Goal: Communication & Community: Answer question/provide support

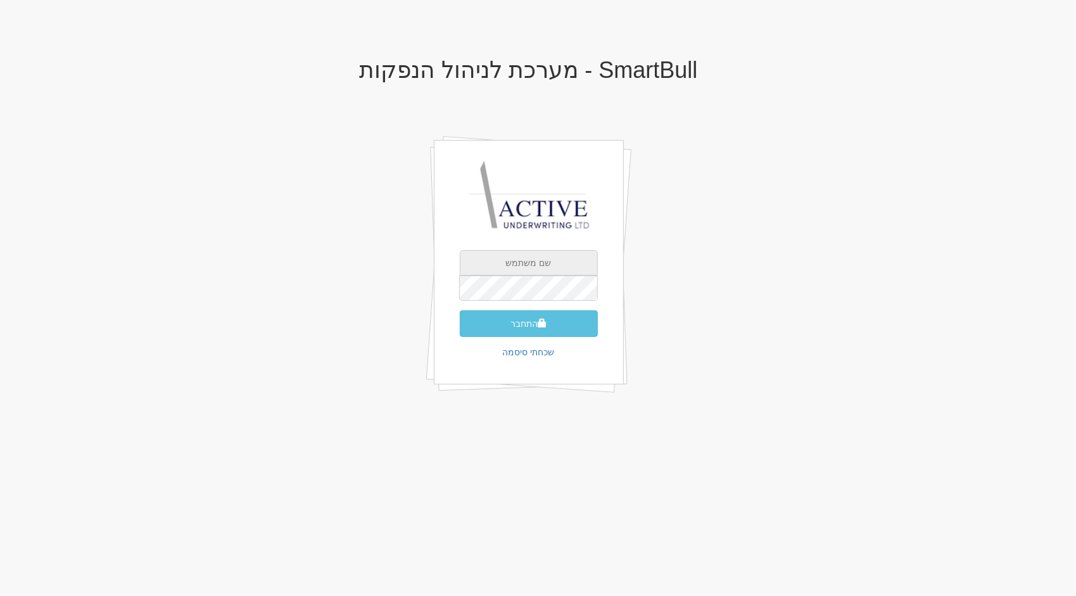
click at [508, 253] on input "text" at bounding box center [529, 262] width 138 height 25
type input "[PERSON_NAME][EMAIL_ADDRESS][DOMAIN_NAME]"
click at [460, 310] on button "התחבר" at bounding box center [529, 323] width 138 height 27
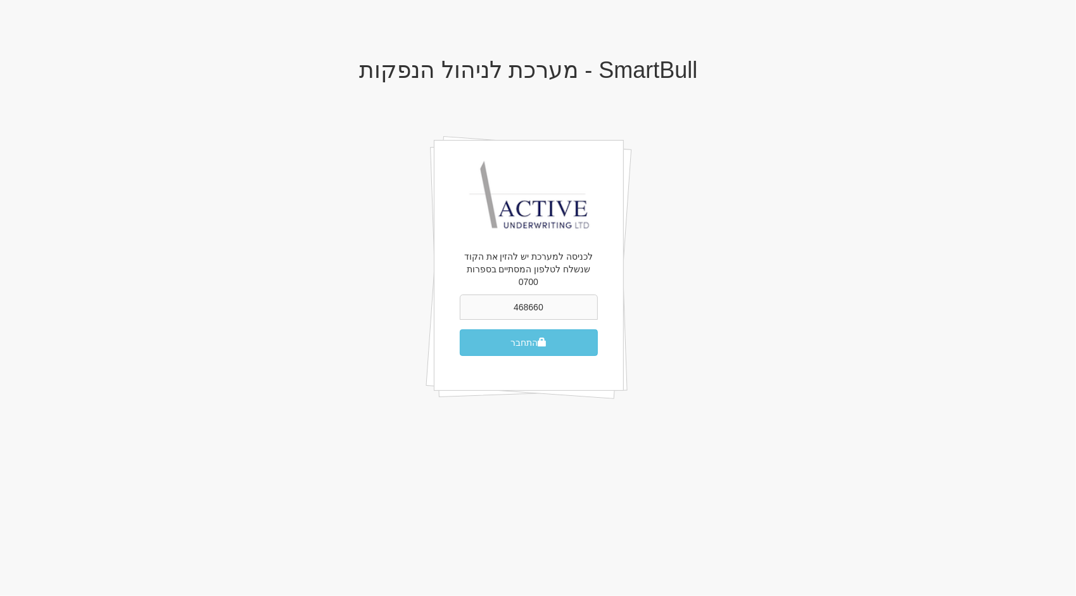
type input "468660"
click at [460, 329] on button "התחבר" at bounding box center [529, 342] width 138 height 27
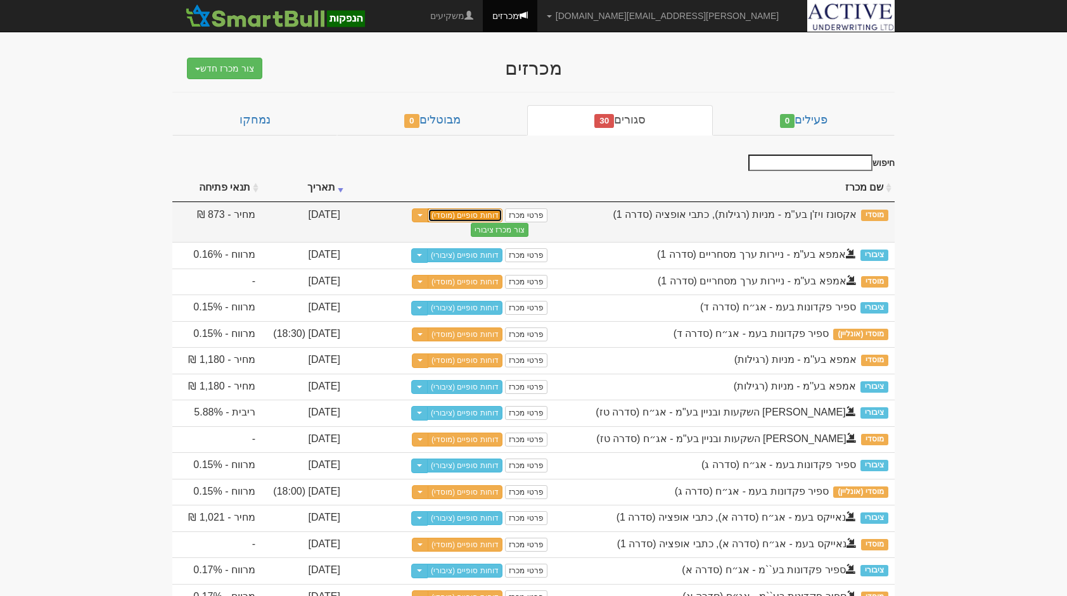
click at [465, 212] on link "דוחות סופיים (מוסדי)" at bounding box center [465, 215] width 75 height 14
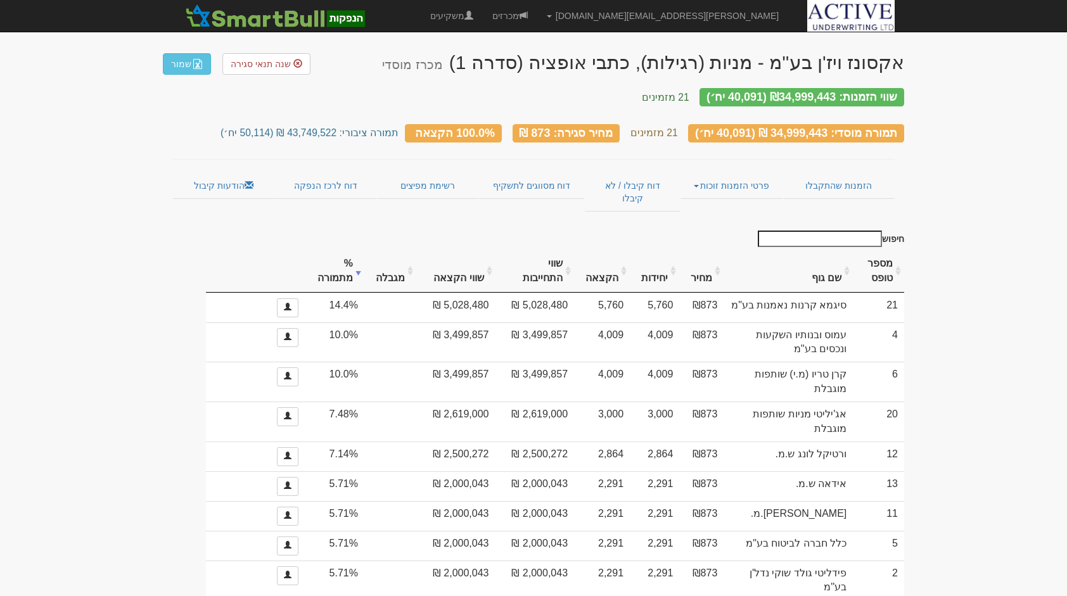
scroll to position [4, 0]
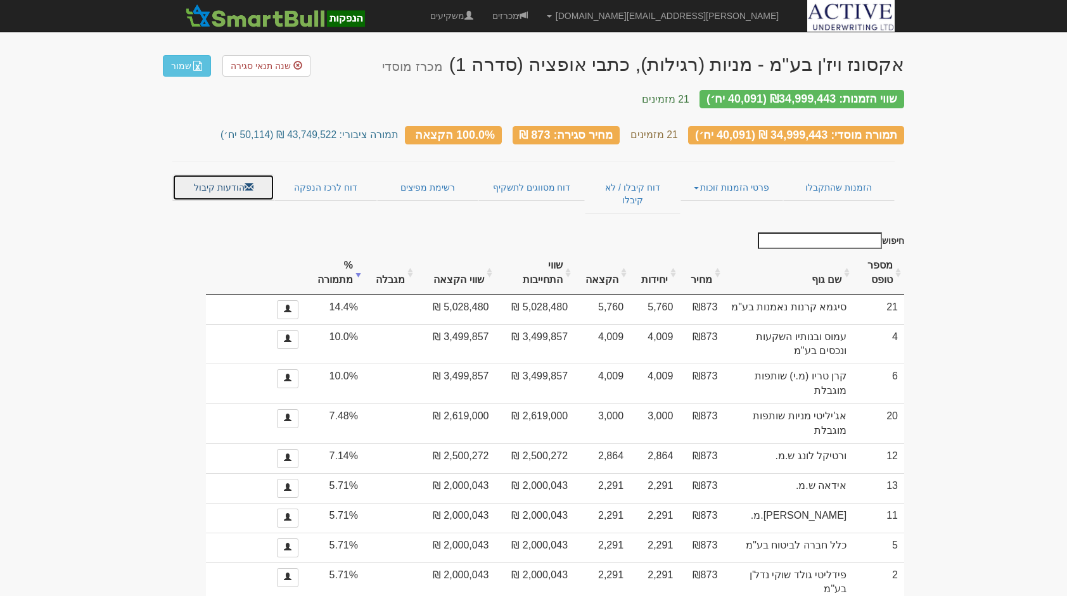
click at [236, 179] on link "הודעות קיבול" at bounding box center [223, 187] width 102 height 27
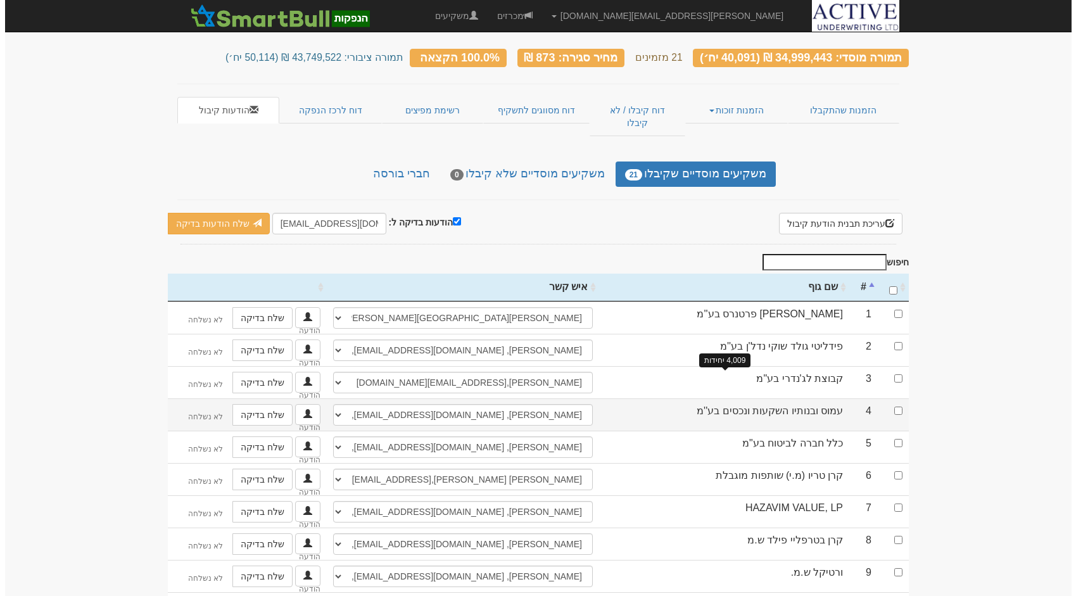
scroll to position [80, 0]
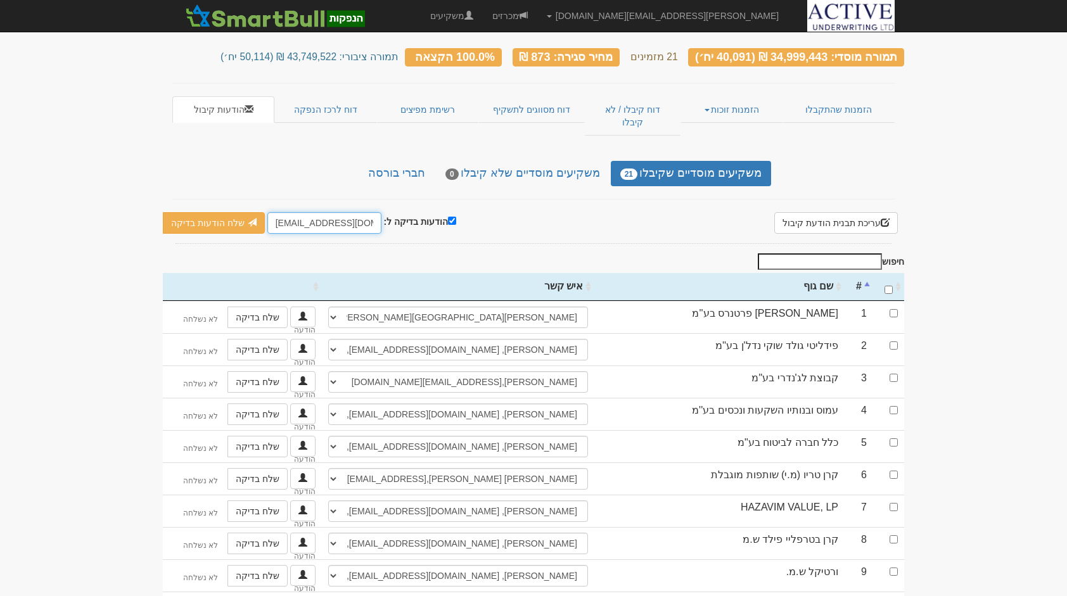
drag, startPoint x: 291, startPoint y: 200, endPoint x: 269, endPoint y: 196, distance: 22.5
click at [269, 212] on input "[EMAIL_ADDRESS][DOMAIN_NAME]" at bounding box center [324, 223] width 114 height 22
type input "[PERSON_NAME][EMAIL_ADDRESS][DOMAIN_NAME]"
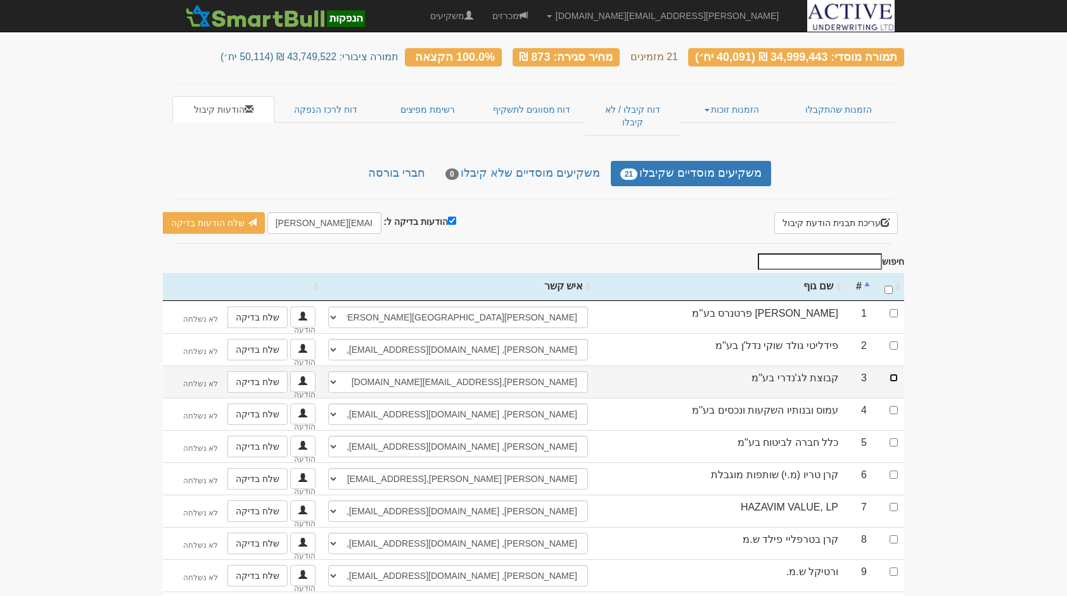
click at [894, 374] on input "checkbox" at bounding box center [893, 378] width 8 height 8
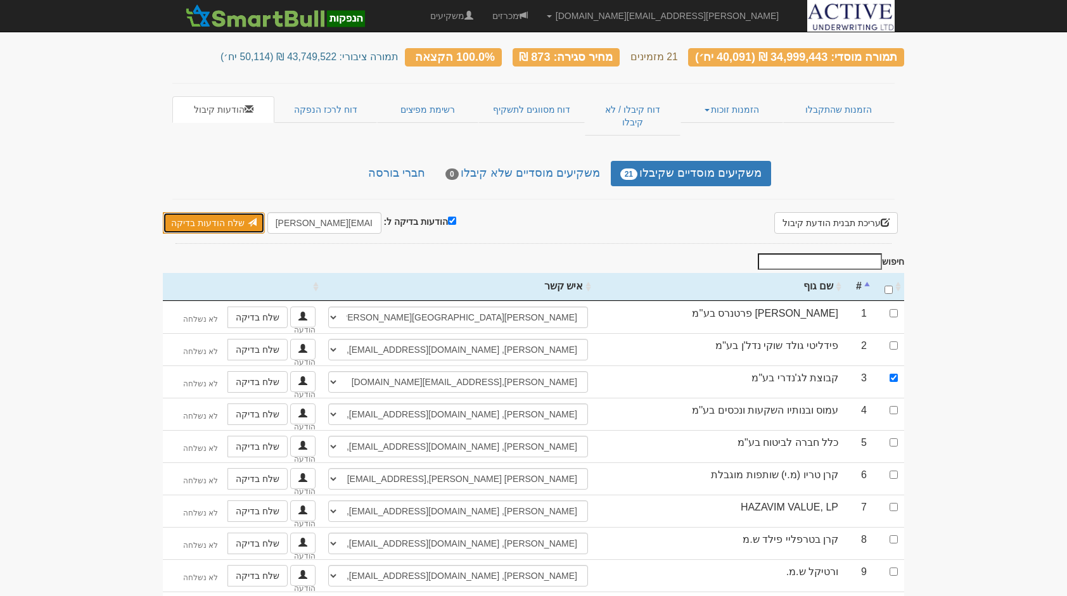
click at [220, 212] on link "שלח הודעות בדיקה" at bounding box center [214, 223] width 102 height 22
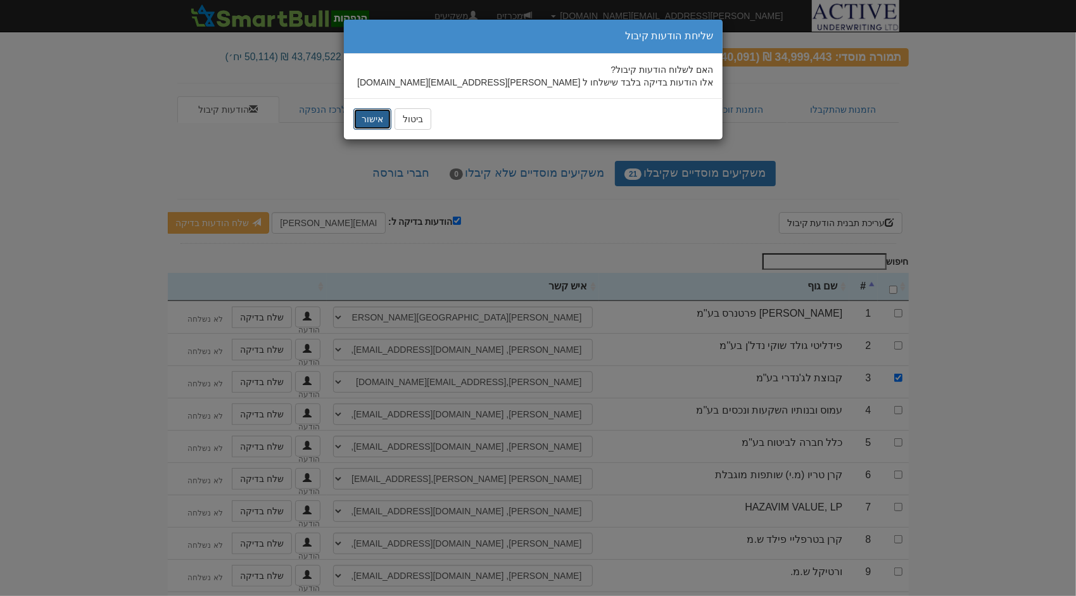
click at [369, 124] on button "אישור" at bounding box center [372, 119] width 38 height 22
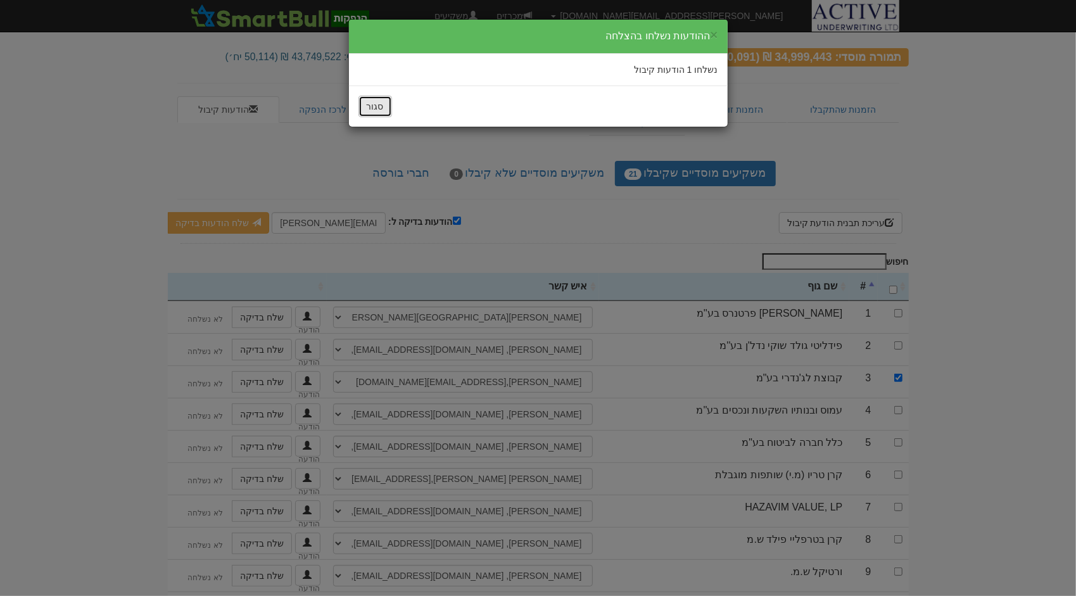
click at [379, 103] on button "סגור" at bounding box center [376, 107] width 34 height 22
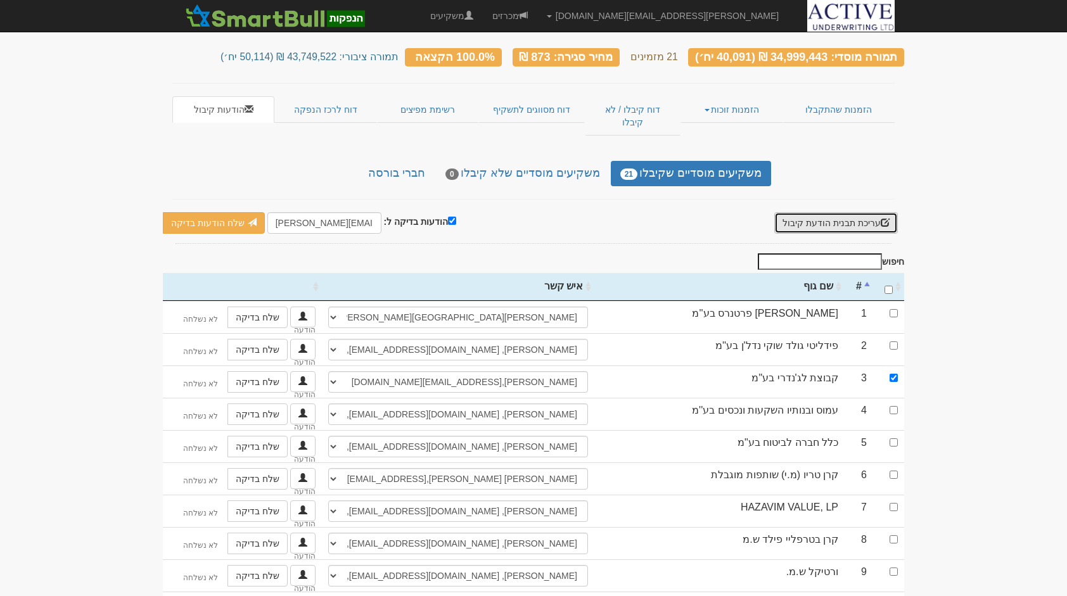
click at [808, 212] on button "עריכת תבנית הודעת קיבול" at bounding box center [836, 223] width 124 height 22
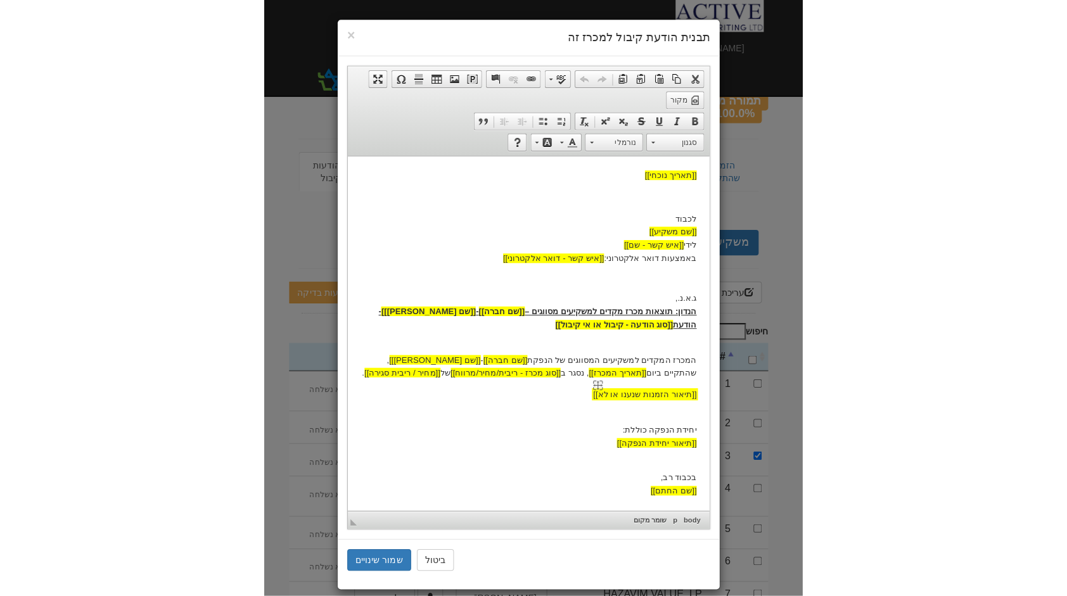
scroll to position [0, 0]
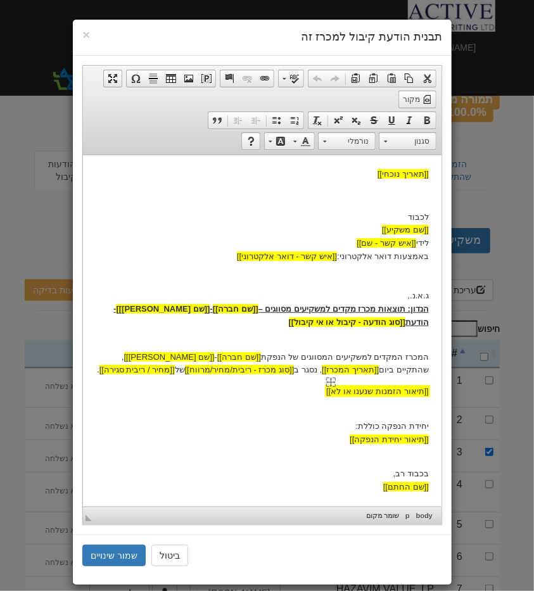
click at [361, 310] on body "[[תאריך נוכחי]] לכבוד [[שם משקיע]] לידי [[איש קשר - שם]] באמצעות דואר אלקטרוני:…" at bounding box center [261, 330] width 333 height 326
click at [417, 381] on body "[[תאריך נוכחי]] לכבוד [[שם משקיע]] לידי [[איש קשר - שם]] באמצעות דואר אלקטרוני:…" at bounding box center [261, 330] width 333 height 326
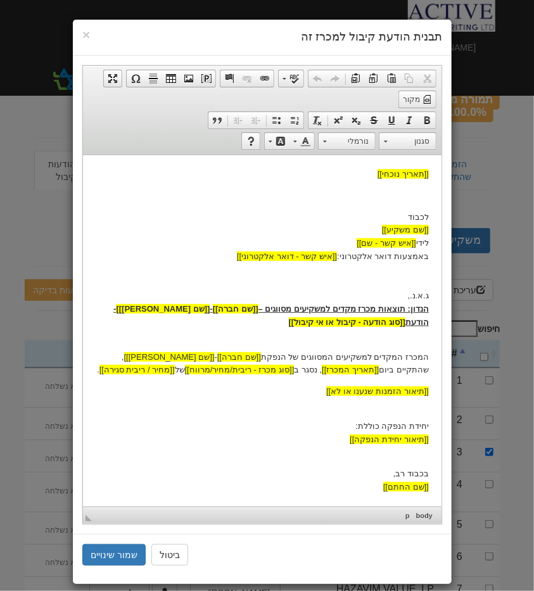
click at [403, 379] on body "[[תאריך נוכחי]] לכבוד [[שם משקיע]] לידי [[איש קשר - שם]] באמצעות דואר אלקטרוני:…" at bounding box center [261, 330] width 333 height 326
click at [90, 34] on span "×" at bounding box center [86, 34] width 8 height 15
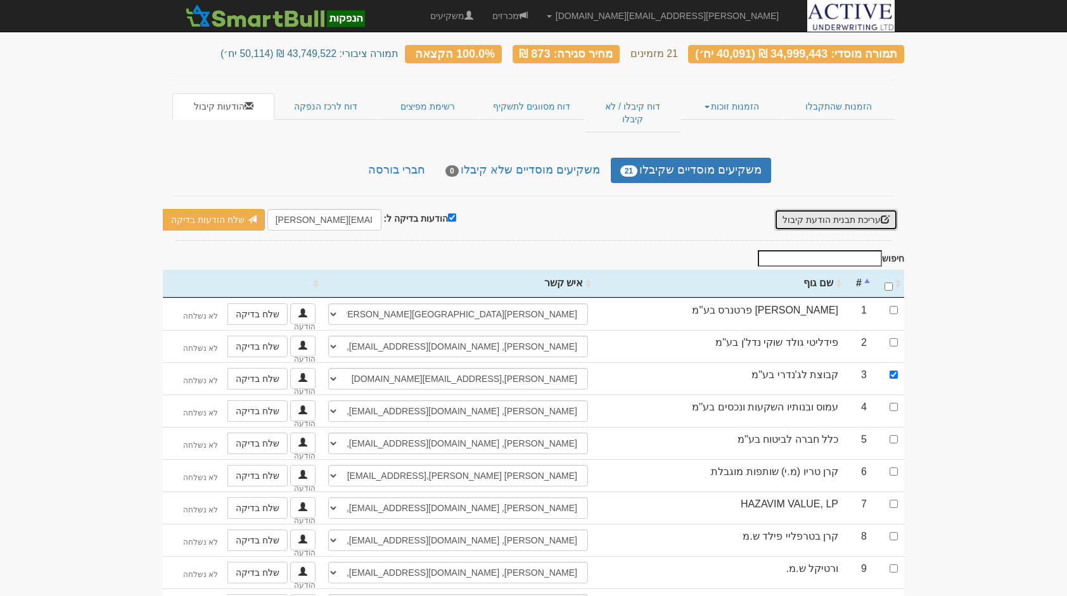
scroll to position [83, 0]
click at [706, 213] on div "אקסונז ויז'ן בע''מ - מניות (רגילות), כתבי אופציה (סדרה 1) מכרז מוסדי שנה תנאי ס…" at bounding box center [533, 473] width 741 height 1022
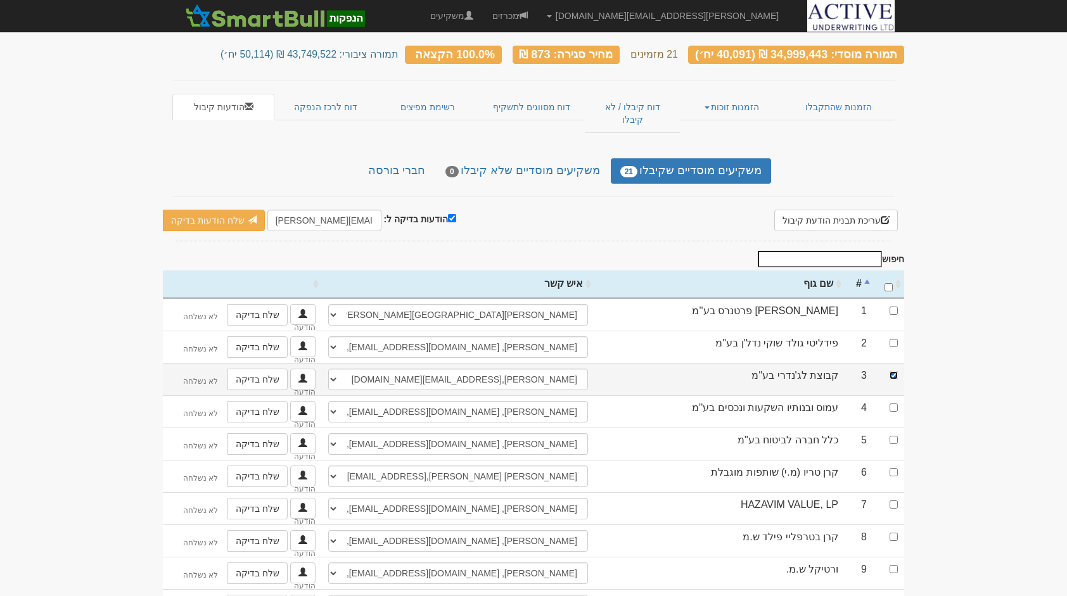
click at [894, 371] on input "checkbox" at bounding box center [893, 375] width 8 height 8
checkbox input "false"
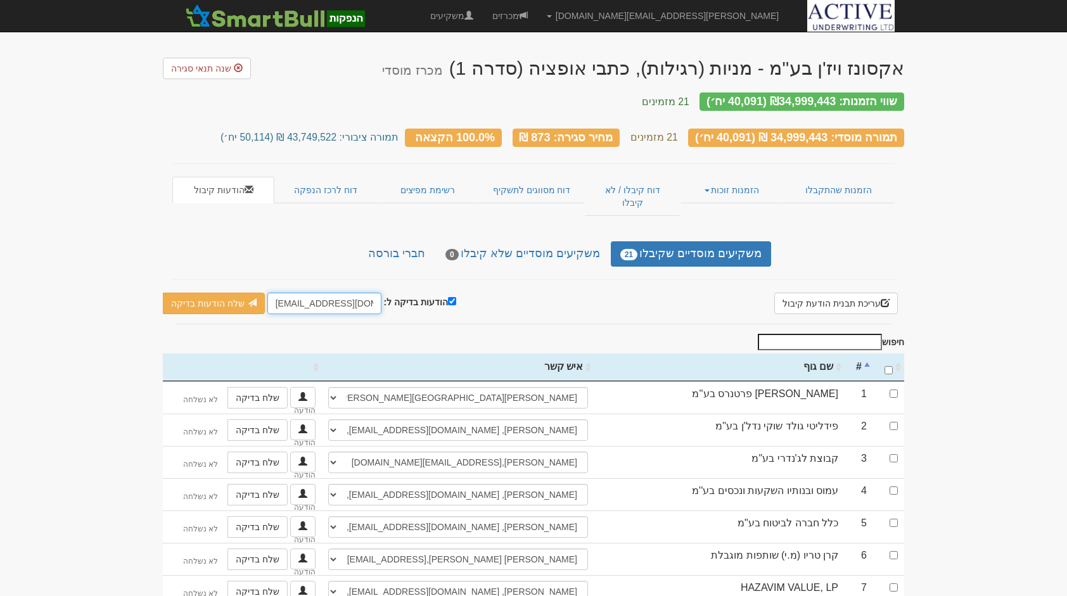
drag, startPoint x: 291, startPoint y: 279, endPoint x: 272, endPoint y: 279, distance: 19.0
click at [272, 293] on input "[EMAIL_ADDRESS][DOMAIN_NAME]" at bounding box center [324, 304] width 114 height 22
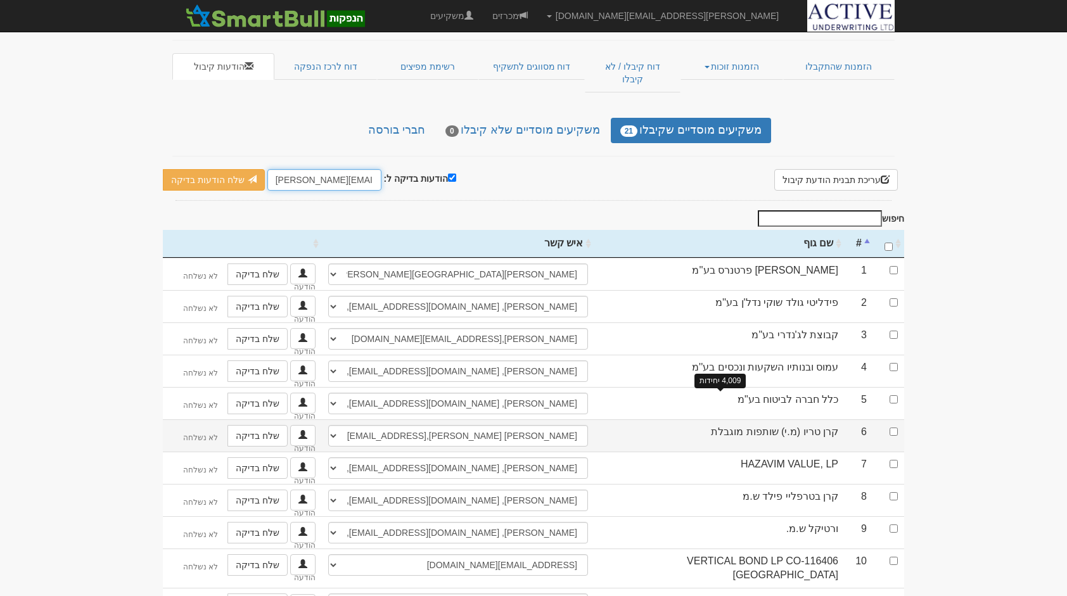
scroll to position [122, 0]
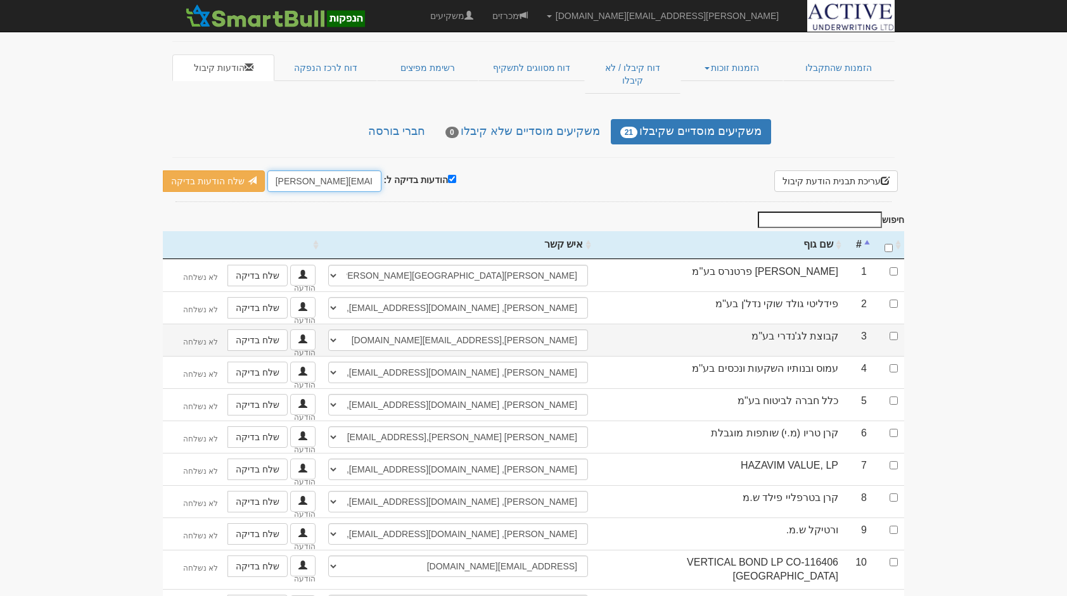
type input "[PERSON_NAME][EMAIL_ADDRESS][DOMAIN_NAME]"
click at [894, 332] on input "checkbox" at bounding box center [893, 336] width 8 height 8
checkbox input "true"
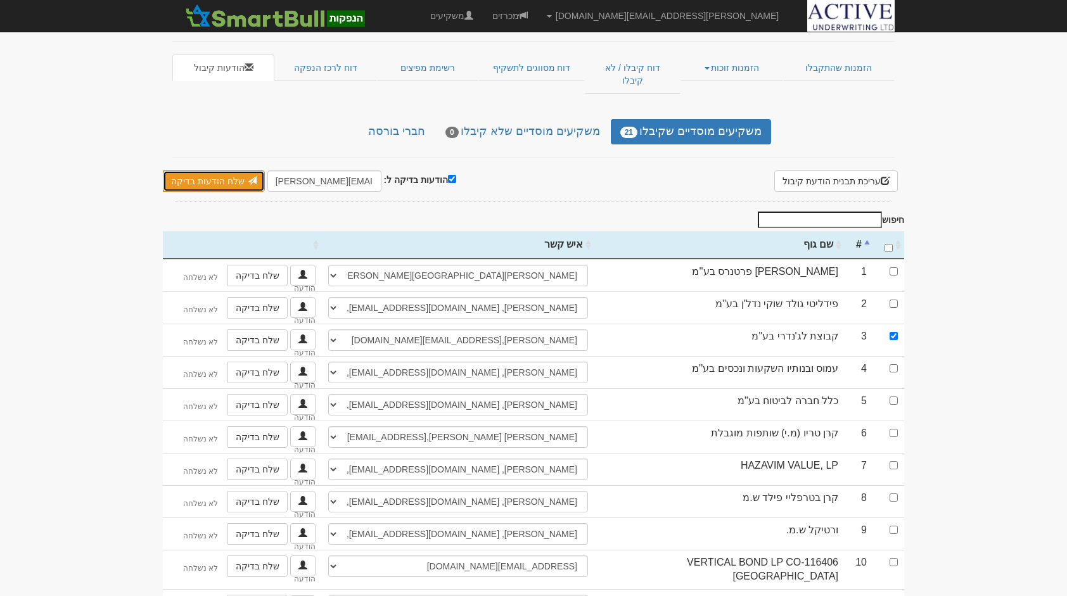
click at [213, 170] on link "שלח הודעות בדיקה" at bounding box center [214, 181] width 102 height 22
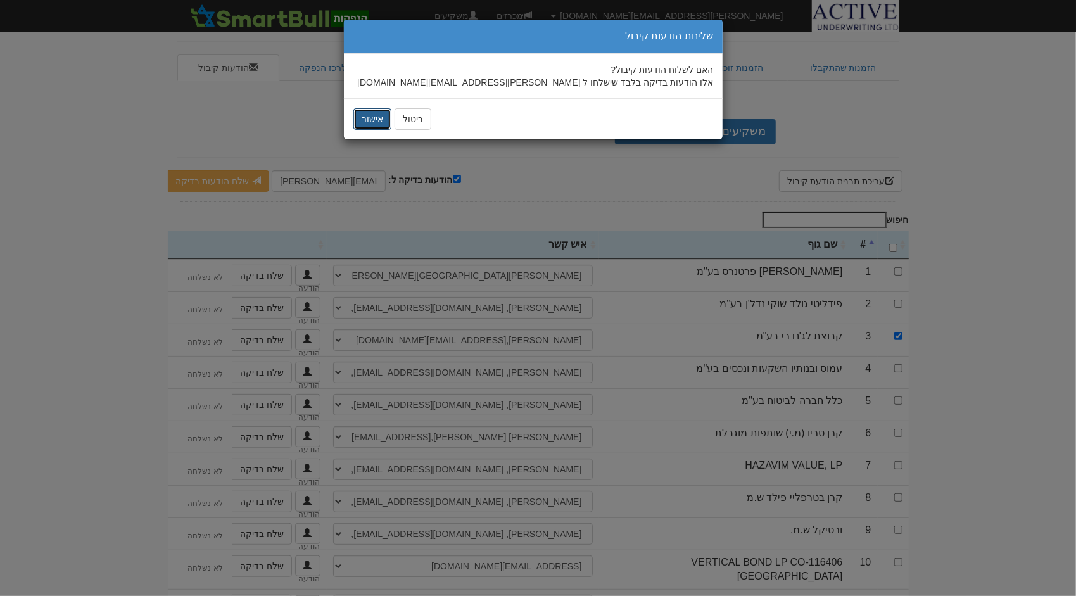
click at [357, 120] on button "אישור" at bounding box center [372, 119] width 38 height 22
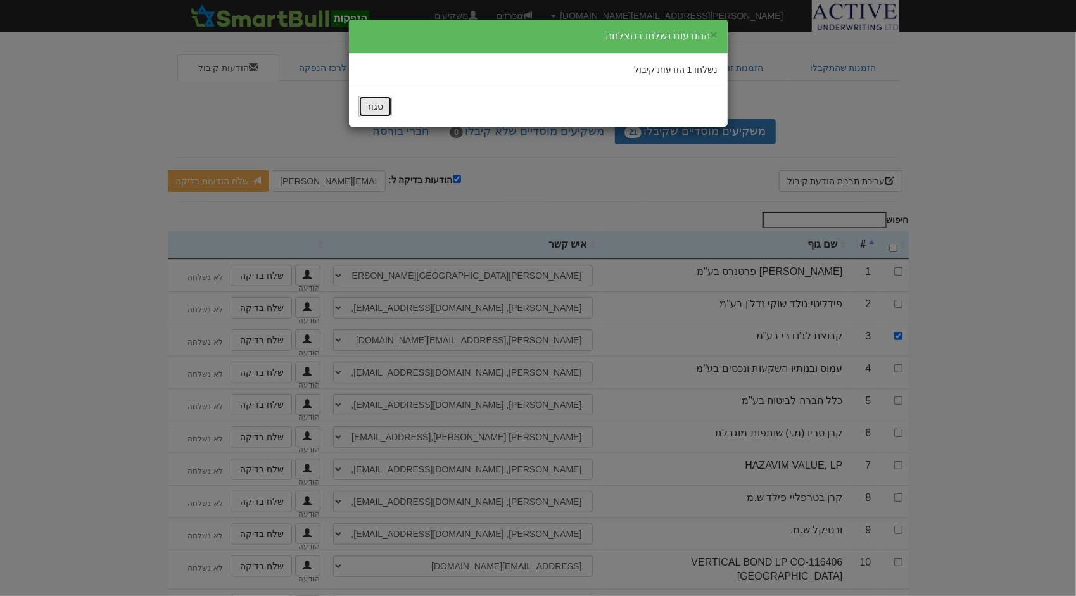
click at [377, 105] on button "סגור" at bounding box center [376, 107] width 34 height 22
